Goal: Task Accomplishment & Management: Use online tool/utility

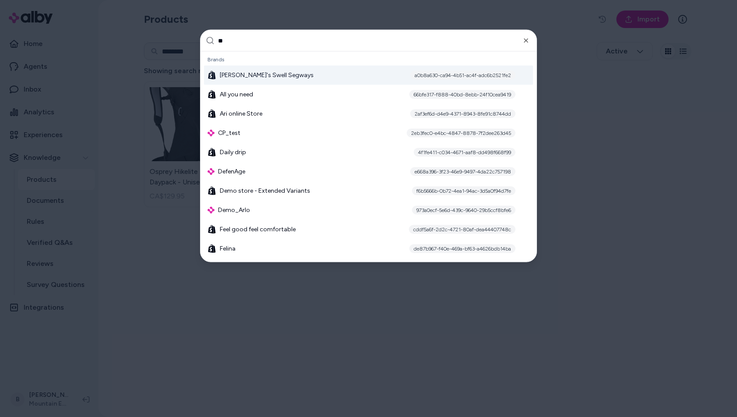
type input "***"
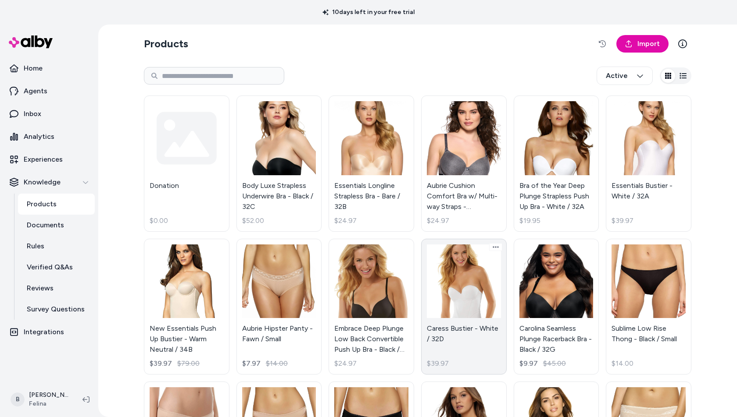
click at [433, 292] on link "Caress Bustier - White / 32D $39.97" at bounding box center [464, 307] width 86 height 136
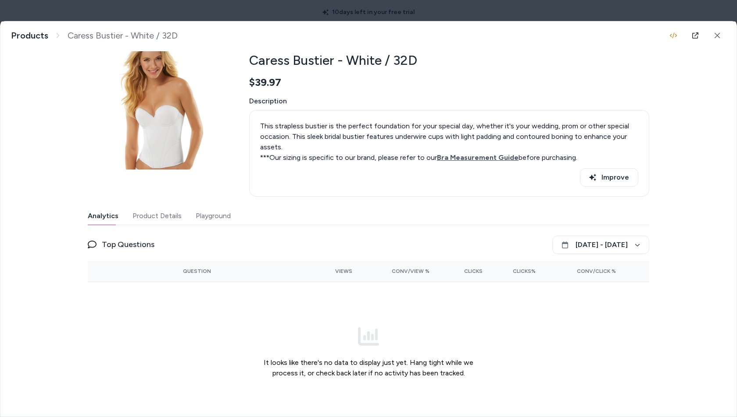
scroll to position [52, 0]
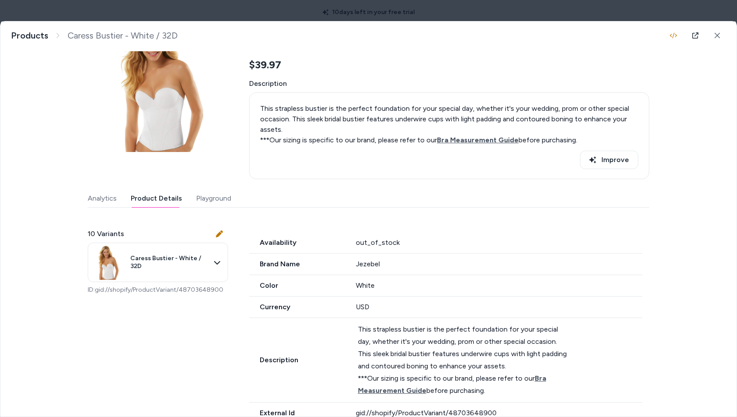
click at [168, 202] on button "Product Details" at bounding box center [156, 199] width 51 height 18
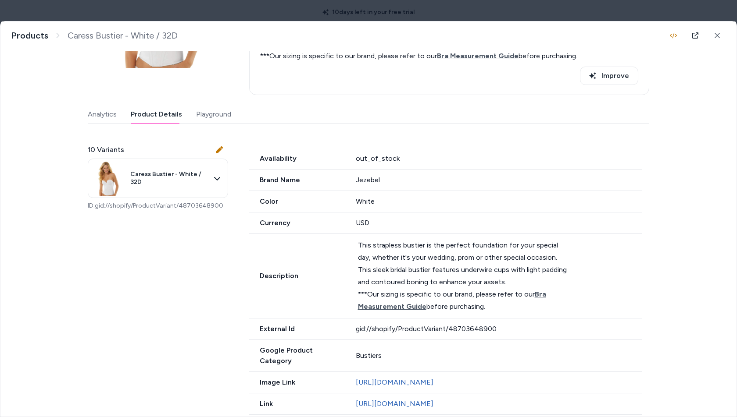
scroll to position [98, 0]
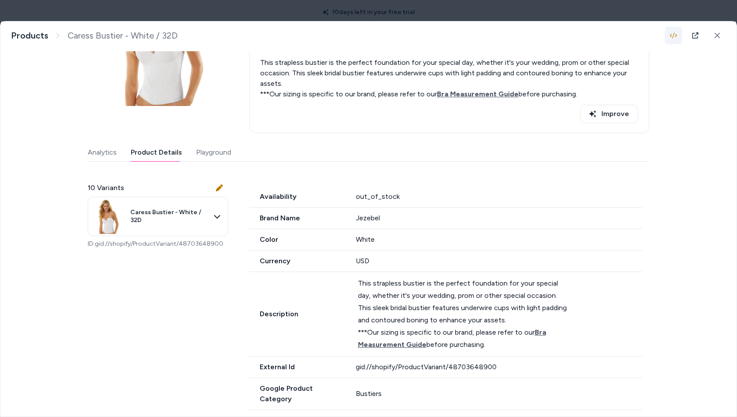
click at [673, 37] on icon "button" at bounding box center [673, 35] width 7 height 7
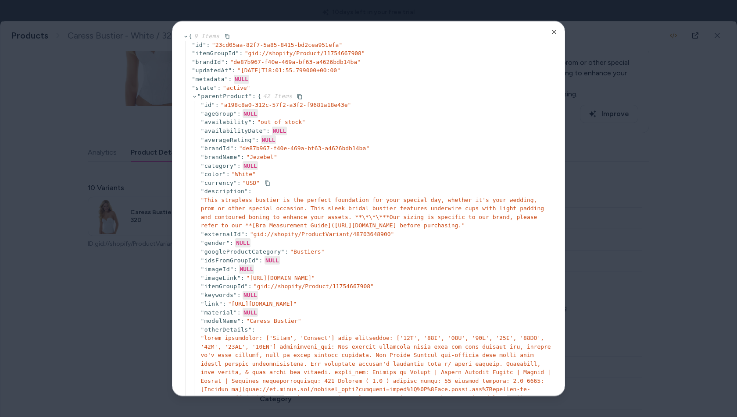
click at [426, 186] on div "" currency " : " USD "" at bounding box center [376, 183] width 353 height 9
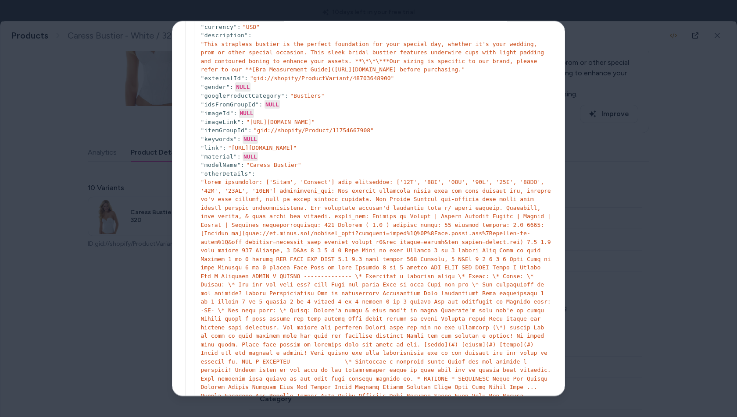
scroll to position [0, 0]
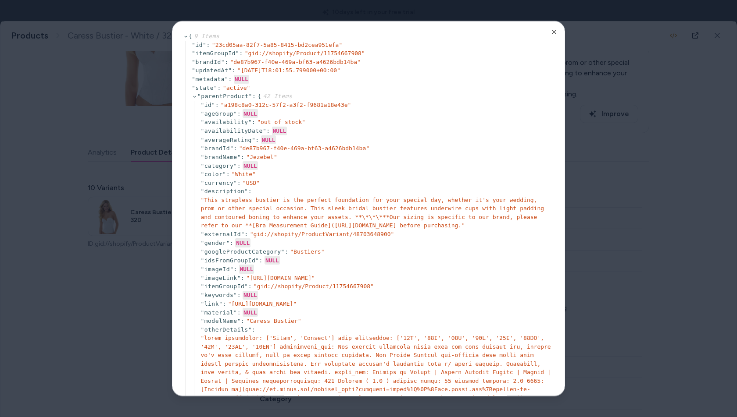
click at [677, 178] on div at bounding box center [368, 208] width 737 height 417
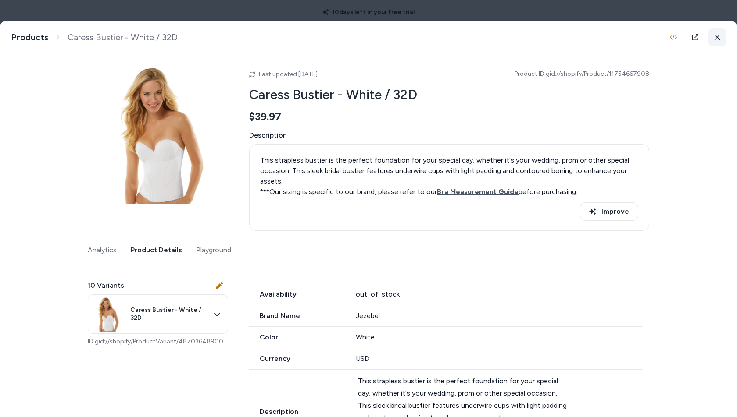
click at [717, 39] on icon at bounding box center [717, 37] width 6 height 6
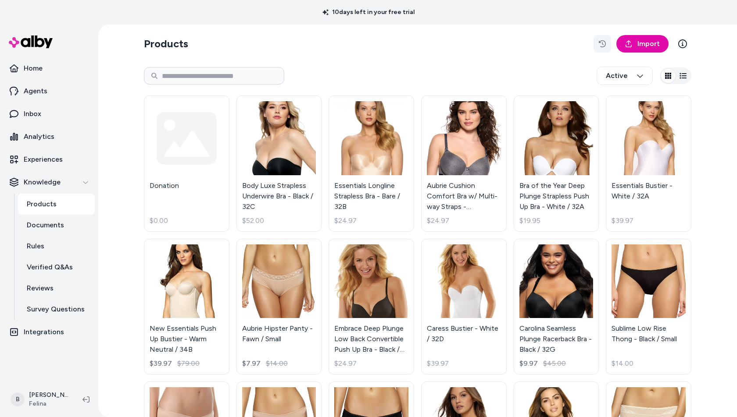
click at [603, 43] on icon "button" at bounding box center [602, 43] width 7 height 7
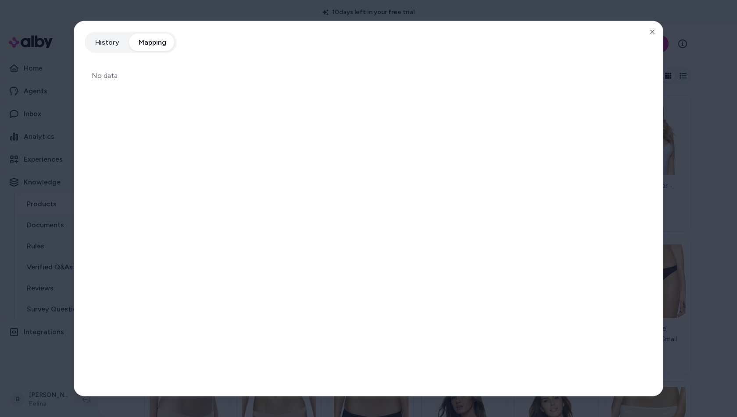
click at [152, 44] on button "Mapping" at bounding box center [152, 43] width 45 height 18
click at [655, 29] on icon "button" at bounding box center [652, 32] width 7 height 7
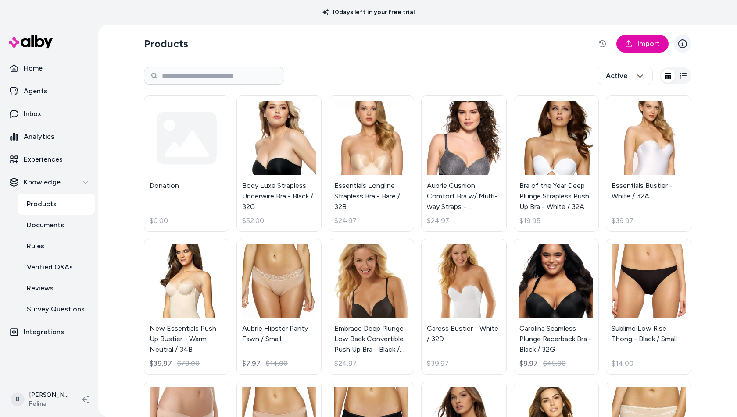
click at [681, 41] on icon at bounding box center [682, 43] width 9 height 9
click at [680, 77] on icon "button" at bounding box center [682, 75] width 7 height 7
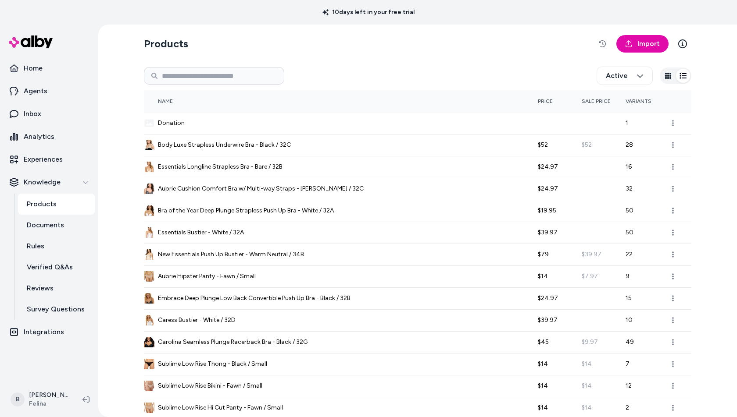
click at [670, 76] on icon "button" at bounding box center [668, 76] width 6 height 6
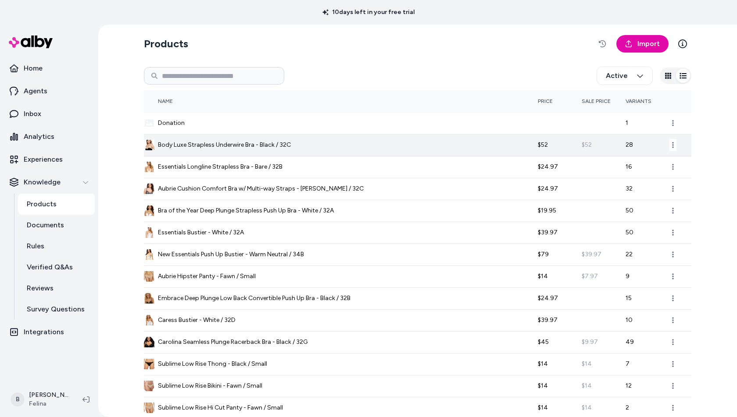
click at [227, 146] on span "Body Luxe Strapless Underwire Bra - Black / 32C" at bounding box center [224, 145] width 133 height 9
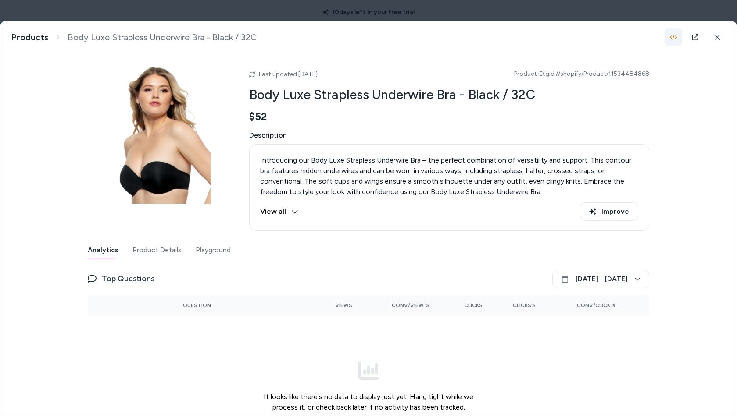
click at [674, 38] on icon "button" at bounding box center [673, 37] width 7 height 7
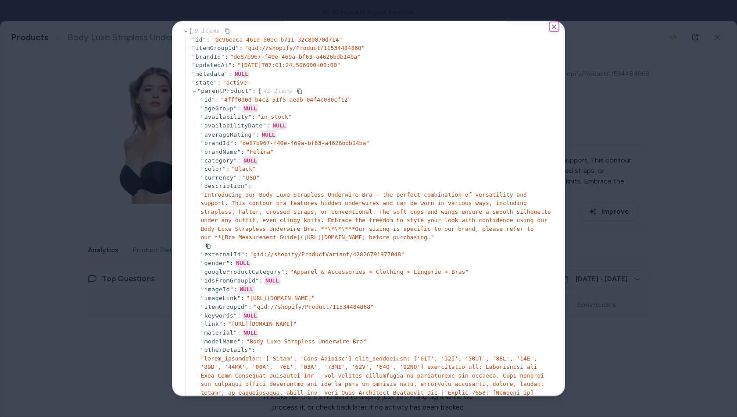
scroll to position [7, 0]
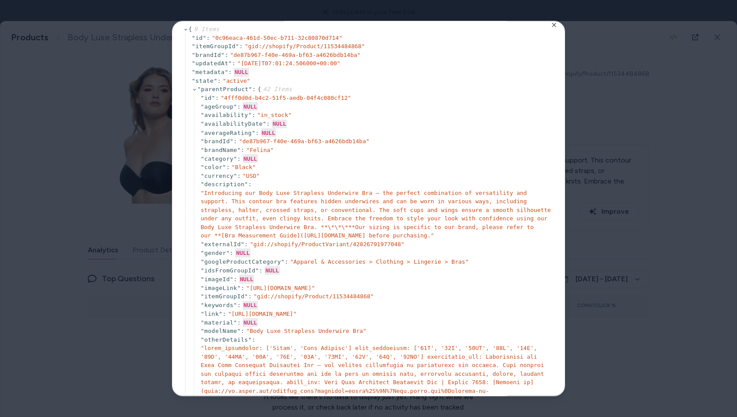
click at [108, 201] on div at bounding box center [368, 208] width 737 height 417
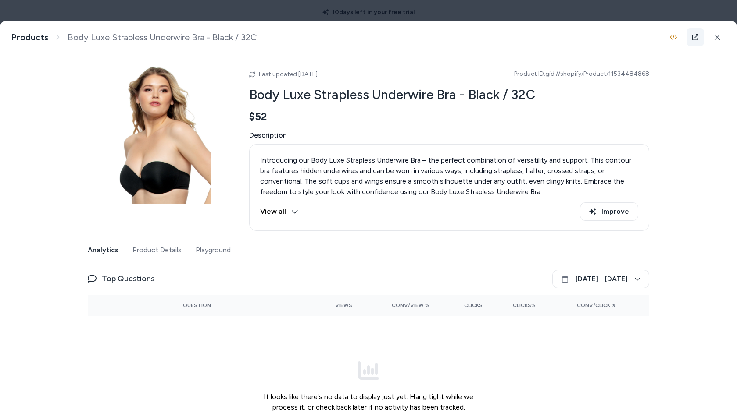
click at [695, 36] on icon at bounding box center [694, 37] width 7 height 7
click at [171, 249] on button "Product Details" at bounding box center [156, 251] width 49 height 18
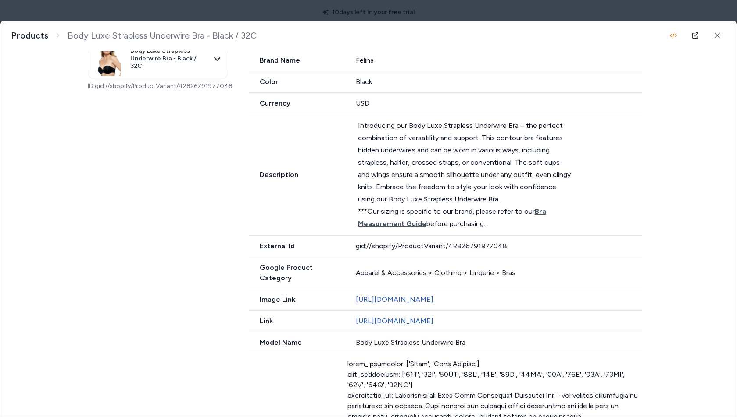
scroll to position [258, 0]
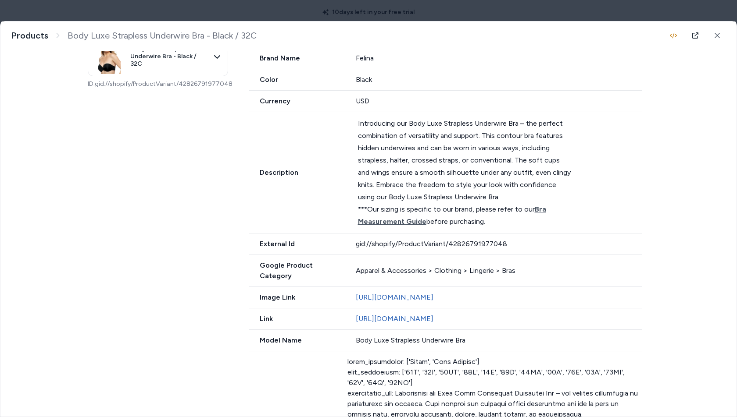
click at [321, 265] on span "Google Product Category" at bounding box center [297, 270] width 96 height 21
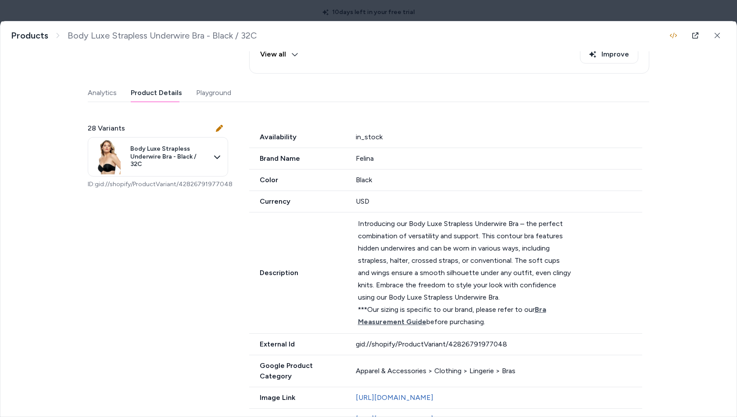
scroll to position [113, 0]
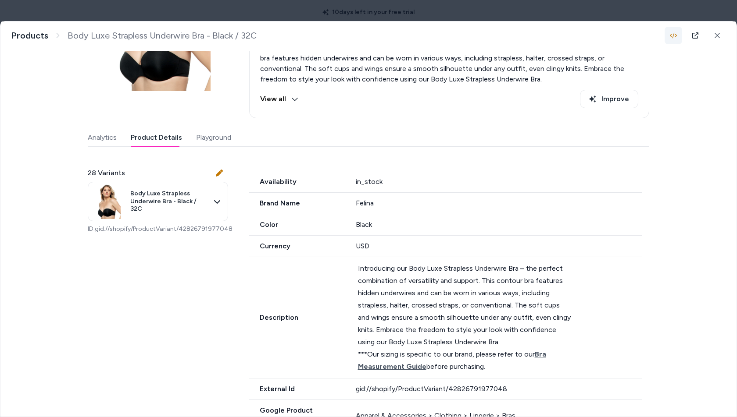
click at [669, 30] on button "button" at bounding box center [673, 36] width 18 height 18
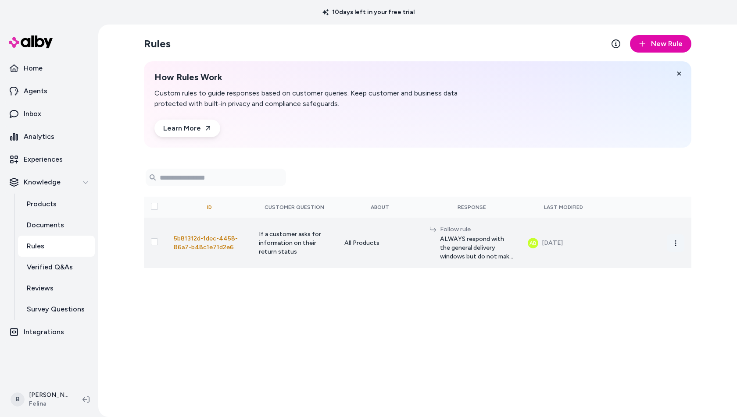
click at [675, 245] on circle "button" at bounding box center [675, 245] width 1 height 1
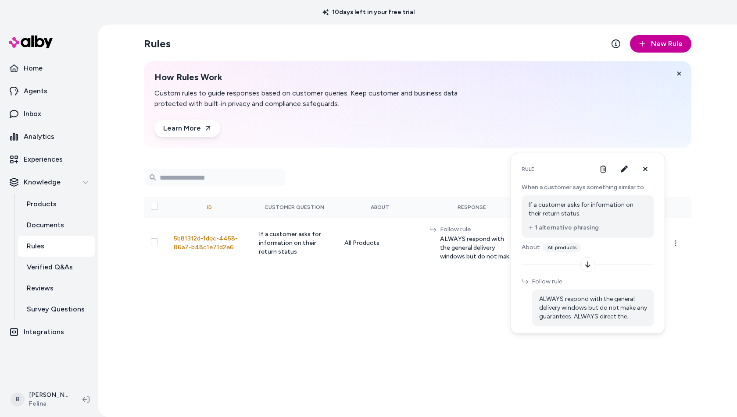
click at [667, 46] on span "New Rule" at bounding box center [667, 44] width 32 height 11
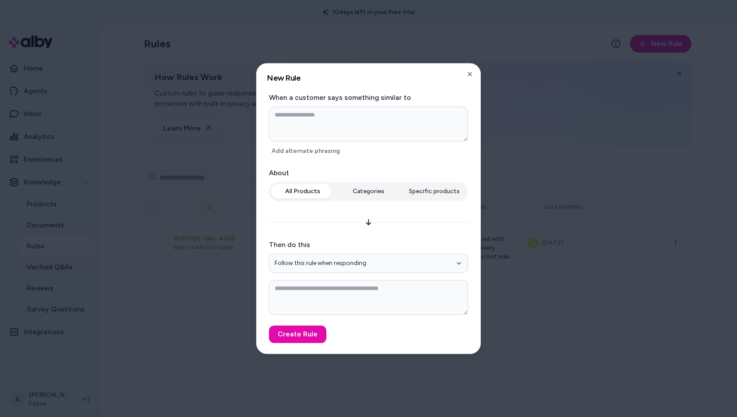
type textarea "*"
click at [361, 188] on button "Categories" at bounding box center [368, 192] width 64 height 16
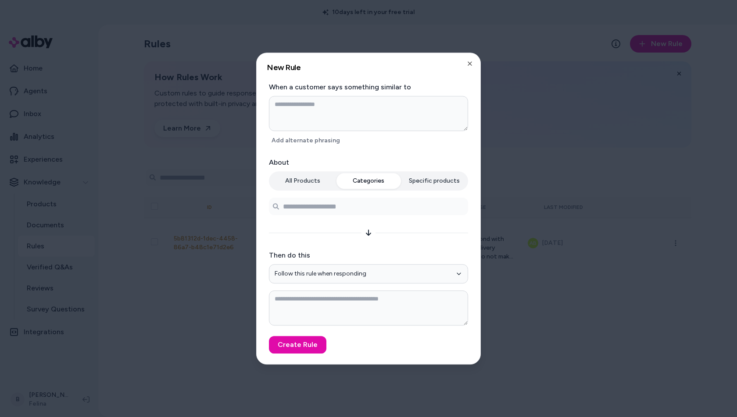
click at [358, 196] on div at bounding box center [368, 204] width 199 height 21
click at [353, 204] on input at bounding box center [368, 207] width 199 height 18
click at [347, 209] on input at bounding box center [368, 207] width 199 height 18
click at [303, 205] on input "*******" at bounding box center [368, 207] width 199 height 18
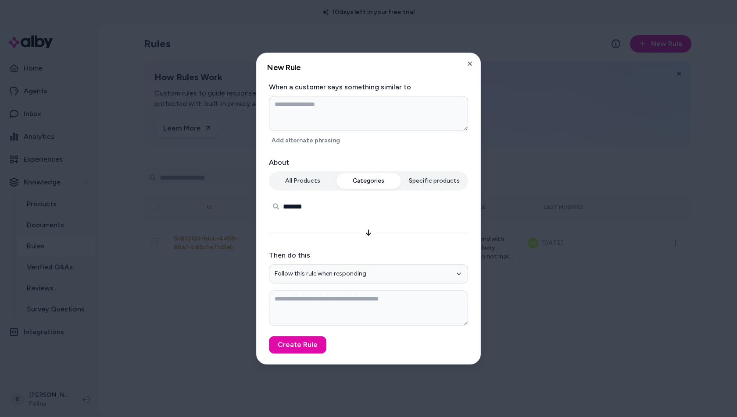
click at [303, 205] on input "*******" at bounding box center [368, 207] width 199 height 18
type input "*"
type textarea "*"
click at [438, 186] on button "Specific products" at bounding box center [434, 181] width 64 height 16
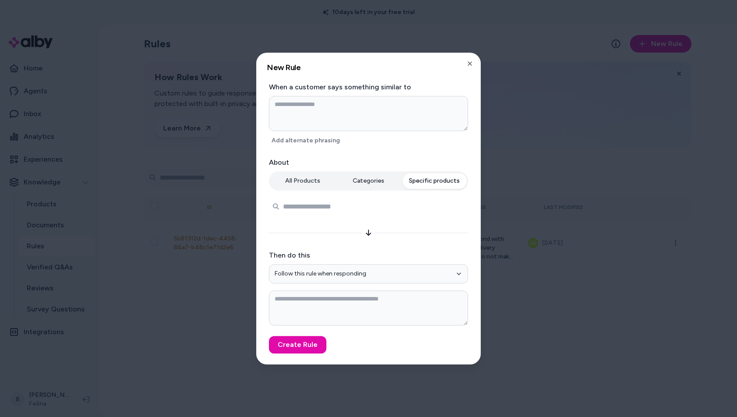
click at [315, 209] on input "Search products..." at bounding box center [368, 207] width 199 height 18
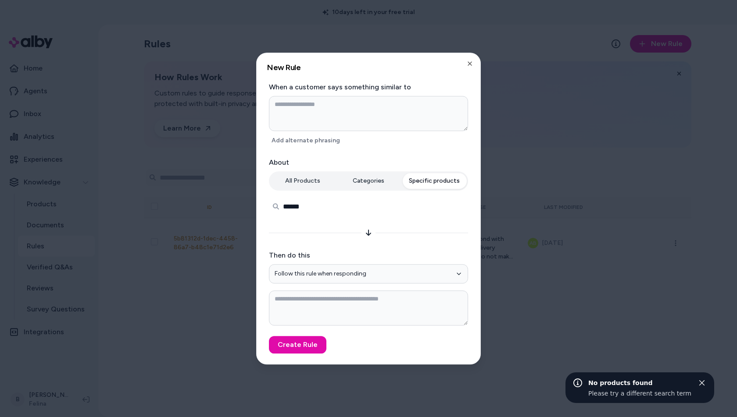
type input "*******"
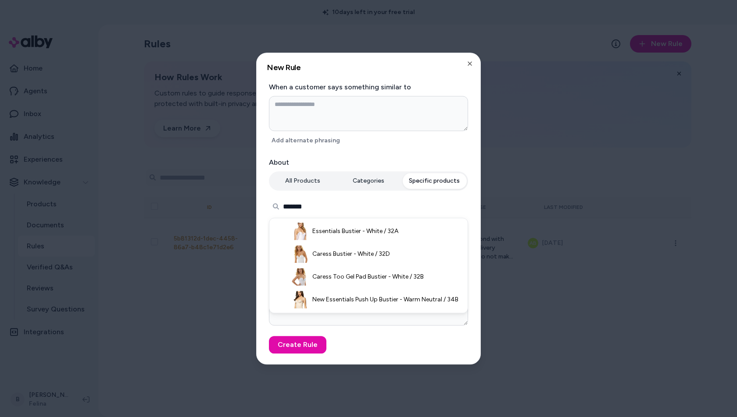
click at [298, 211] on input "*******" at bounding box center [368, 207] width 199 height 18
click at [374, 177] on button "Categories" at bounding box center [368, 181] width 64 height 16
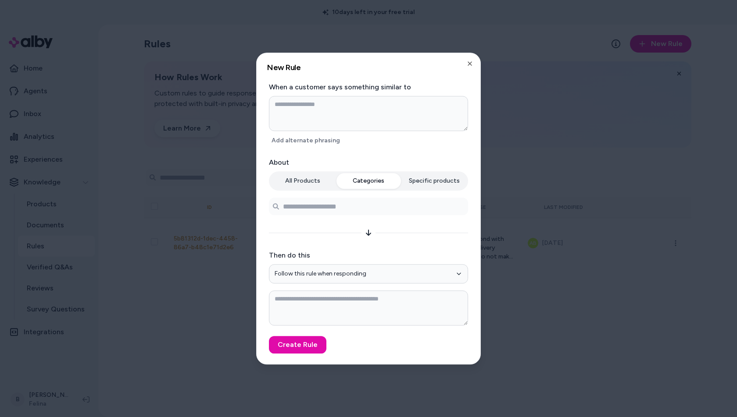
click at [313, 185] on button "All Products" at bounding box center [303, 181] width 64 height 16
click at [369, 185] on button "Categories" at bounding box center [368, 181] width 64 height 16
click at [470, 64] on icon "button" at bounding box center [470, 64] width 4 height 4
type textarea "*"
